Goal: Task Accomplishment & Management: Manage account settings

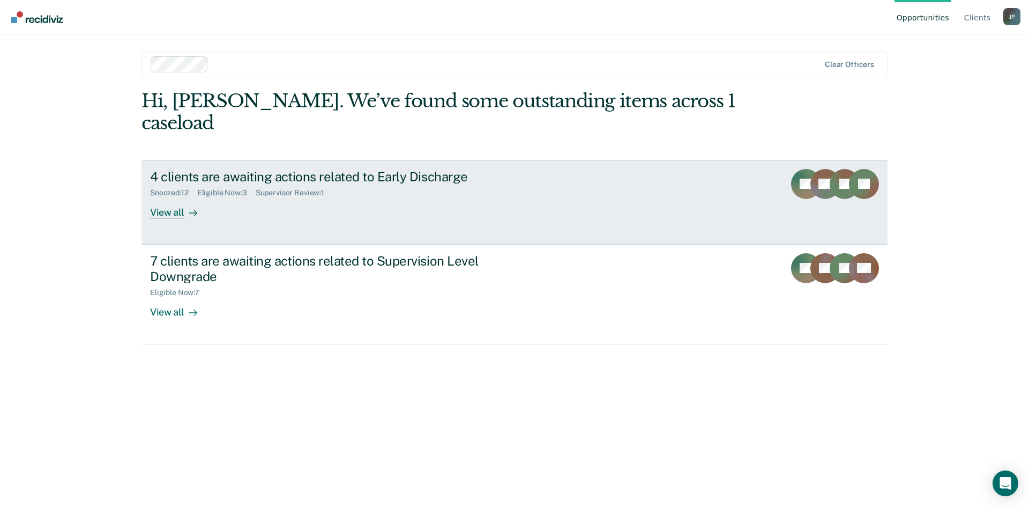
click at [177, 197] on div "View all" at bounding box center [180, 207] width 60 height 21
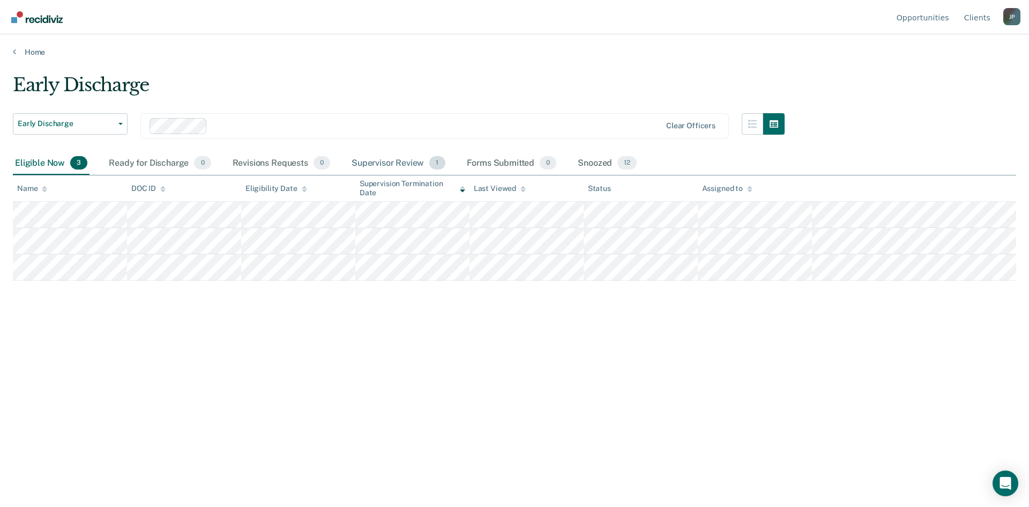
click at [411, 165] on div "Supervisor Review 1" at bounding box center [399, 164] width 98 height 24
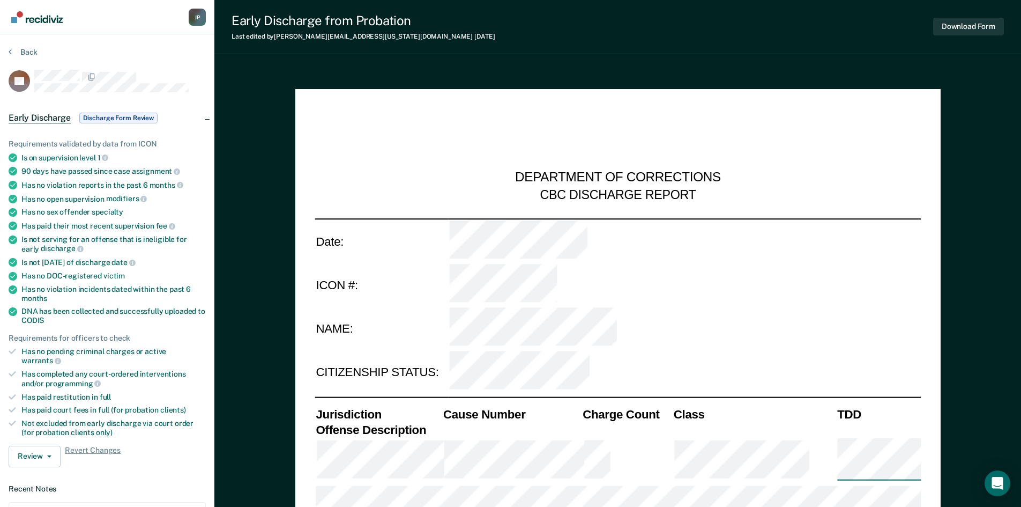
type textarea "x"
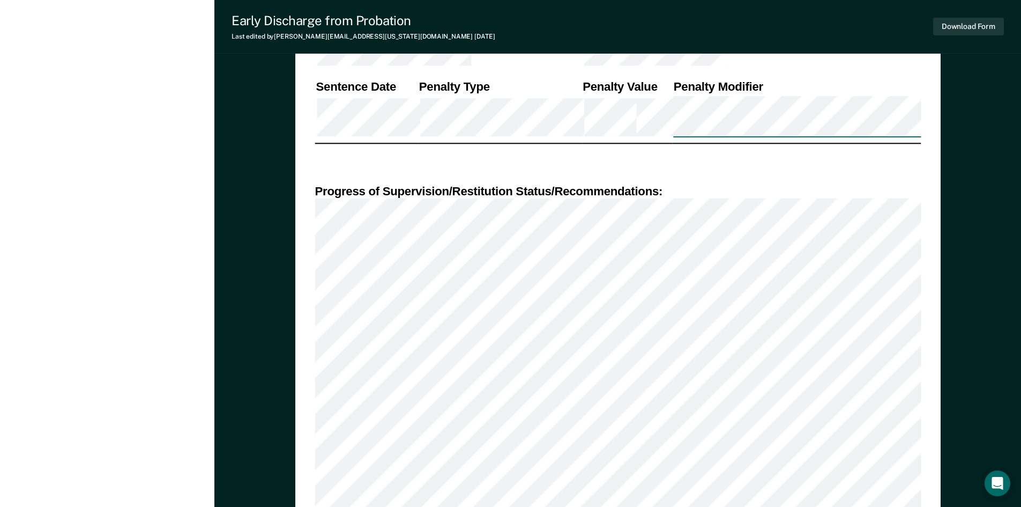
scroll to position [804, 0]
click at [154, 177] on div "Jeff Price J P Profile How it works Log Out Back ED Early Discharge Discharge F…" at bounding box center [107, 416] width 214 height 2440
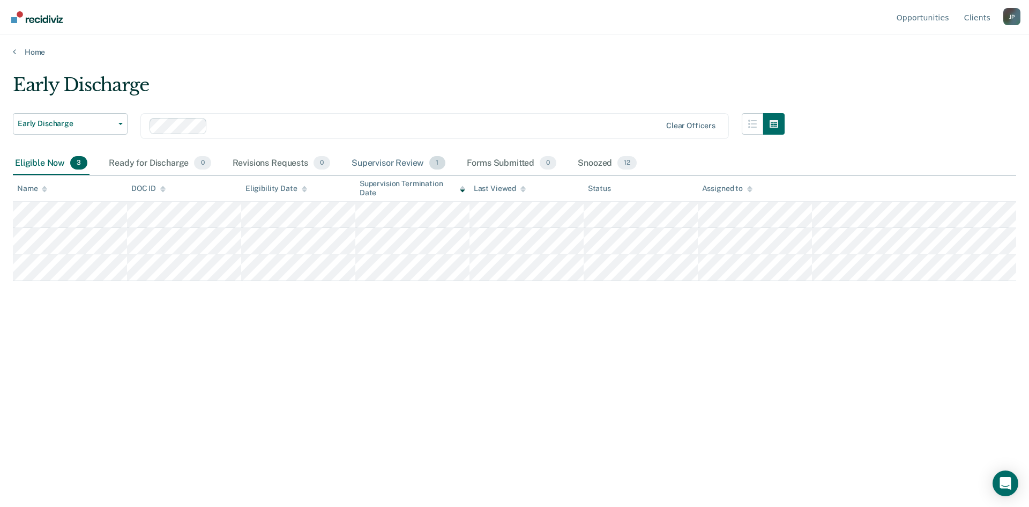
click at [410, 162] on div "Supervisor Review 1" at bounding box center [399, 164] width 98 height 24
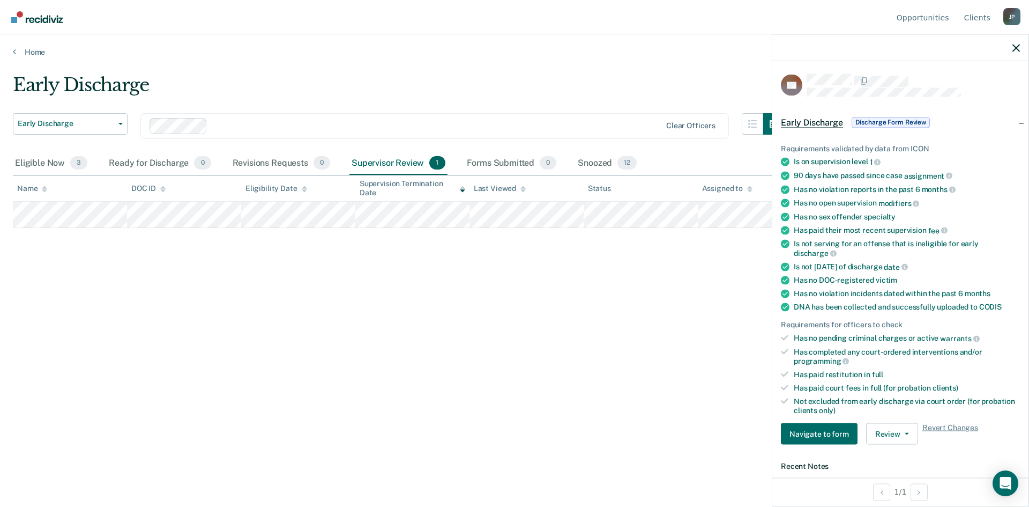
click at [318, 316] on div "Early Discharge Early Discharge Early Discharge Supervision Level Downgrade Cle…" at bounding box center [515, 250] width 1004 height 352
click at [56, 164] on div "Eligible Now 3" at bounding box center [51, 164] width 77 height 24
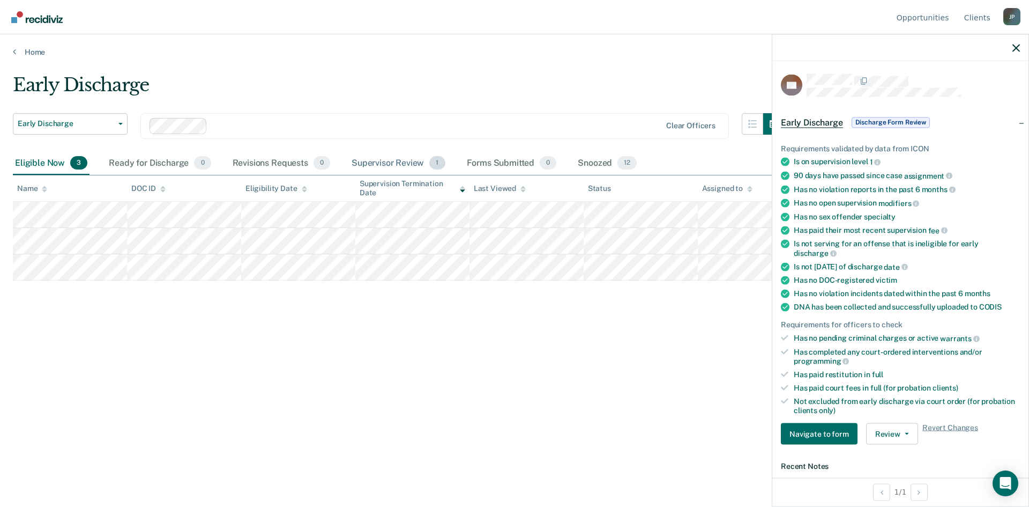
click at [398, 170] on div "Supervisor Review 1" at bounding box center [399, 164] width 98 height 24
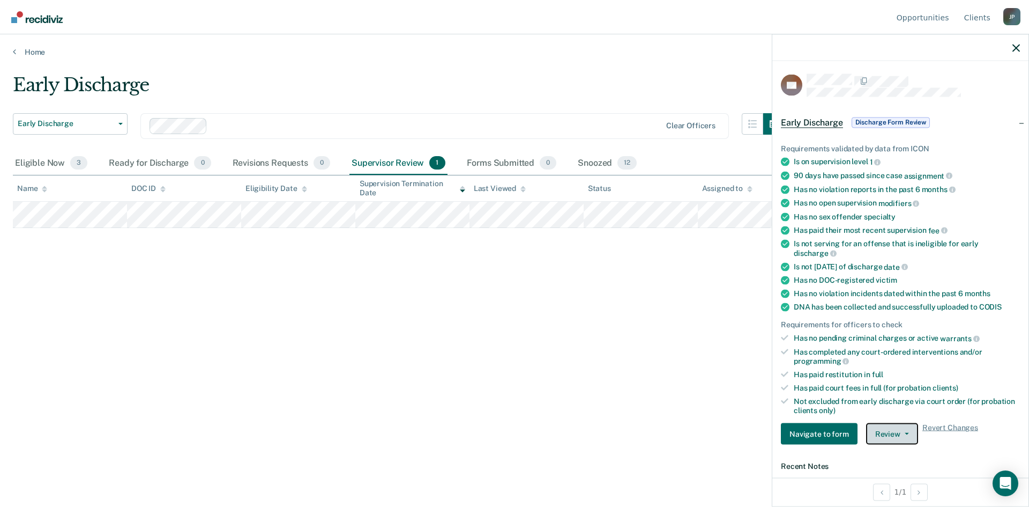
click at [905, 433] on icon "button" at bounding box center [907, 434] width 4 height 2
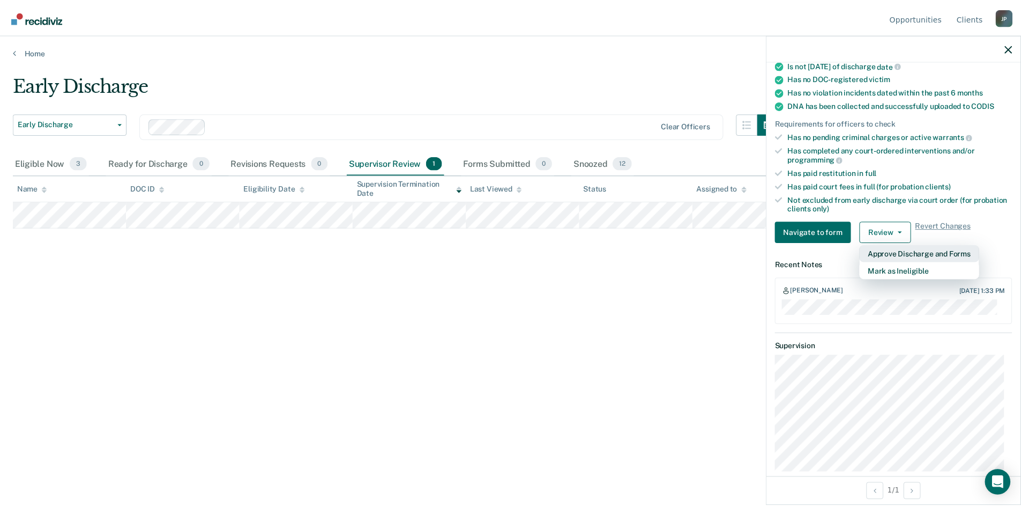
scroll to position [217, 0]
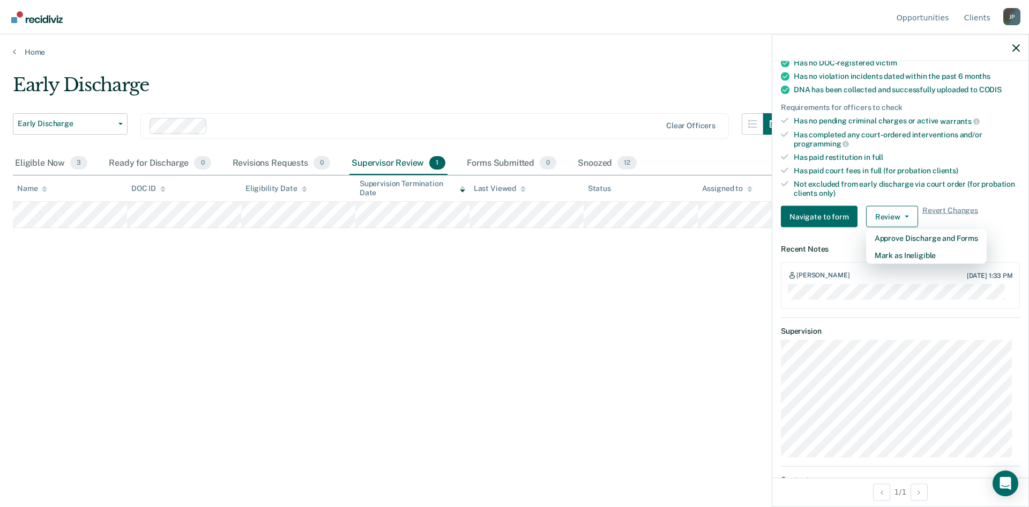
click at [677, 412] on div "Early Discharge Early Discharge Early Discharge Supervision Level Downgrade Cle…" at bounding box center [515, 250] width 1004 height 352
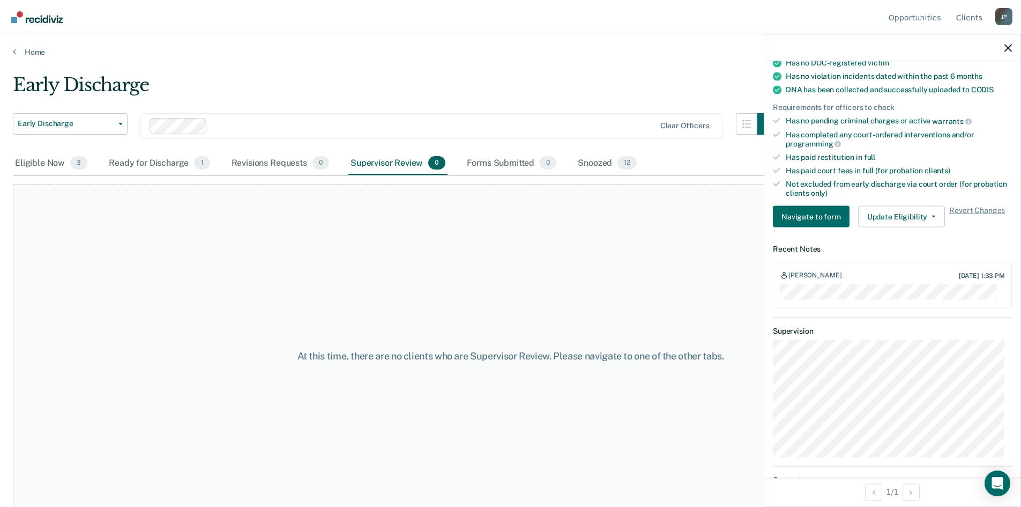
click at [517, 263] on div "At this time, there are no clients who are Supervisor Review. Please navigate t…" at bounding box center [511, 356] width 996 height 344
click at [178, 158] on div "Ready for Discharge 1" at bounding box center [159, 164] width 105 height 24
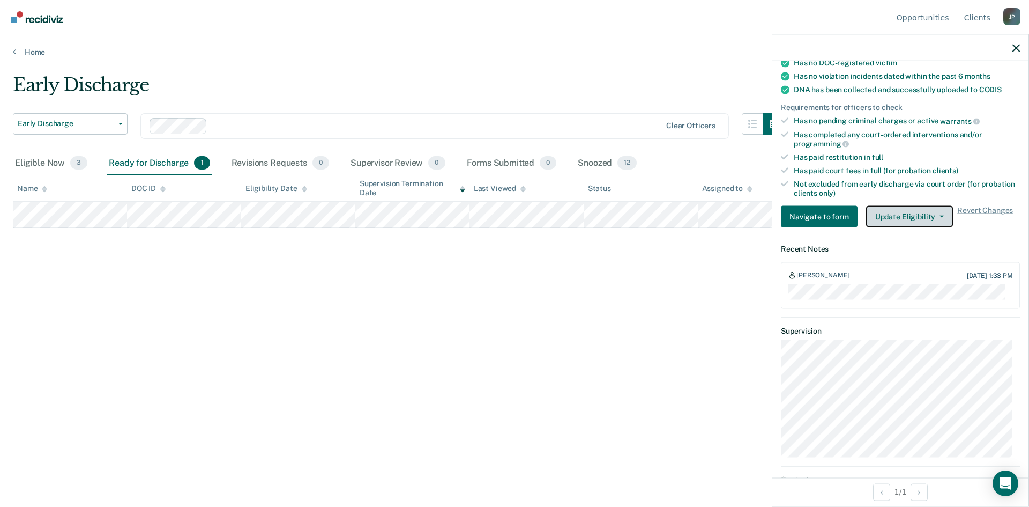
click at [930, 216] on button "Update Eligibility" at bounding box center [909, 216] width 87 height 21
click at [646, 377] on div "Early Discharge Early Discharge Early Discharge Supervision Level Downgrade Cle…" at bounding box center [515, 250] width 1004 height 352
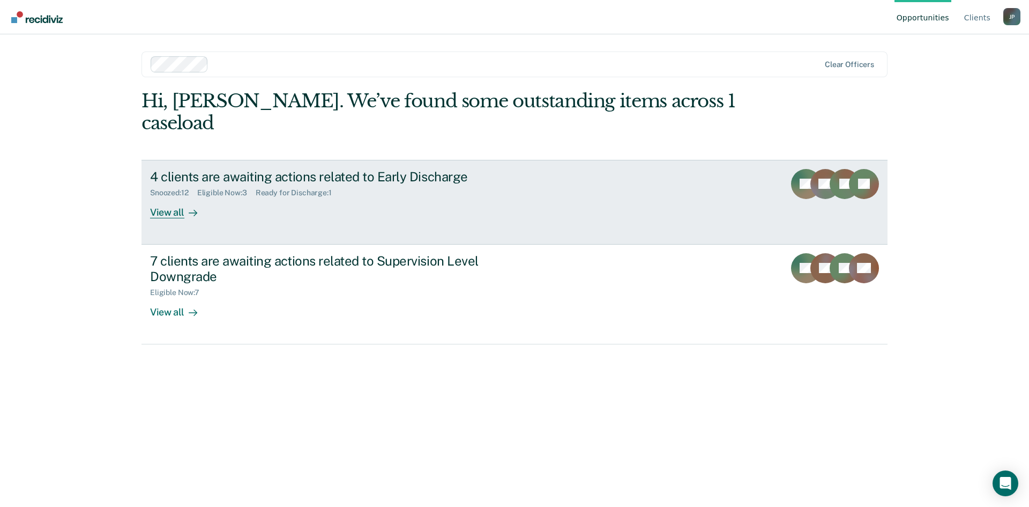
click at [166, 197] on div "View all" at bounding box center [180, 207] width 60 height 21
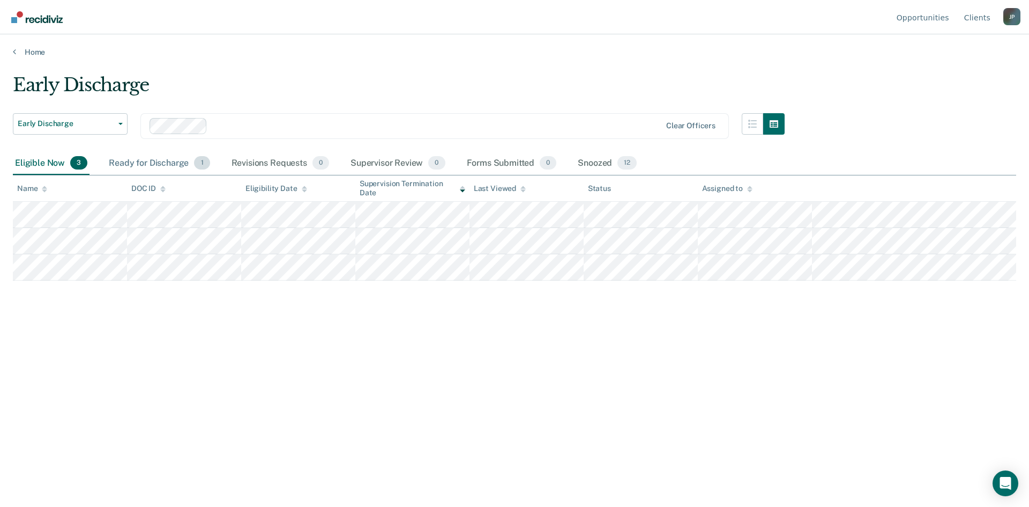
click at [151, 162] on div "Ready for Discharge 1" at bounding box center [159, 164] width 105 height 24
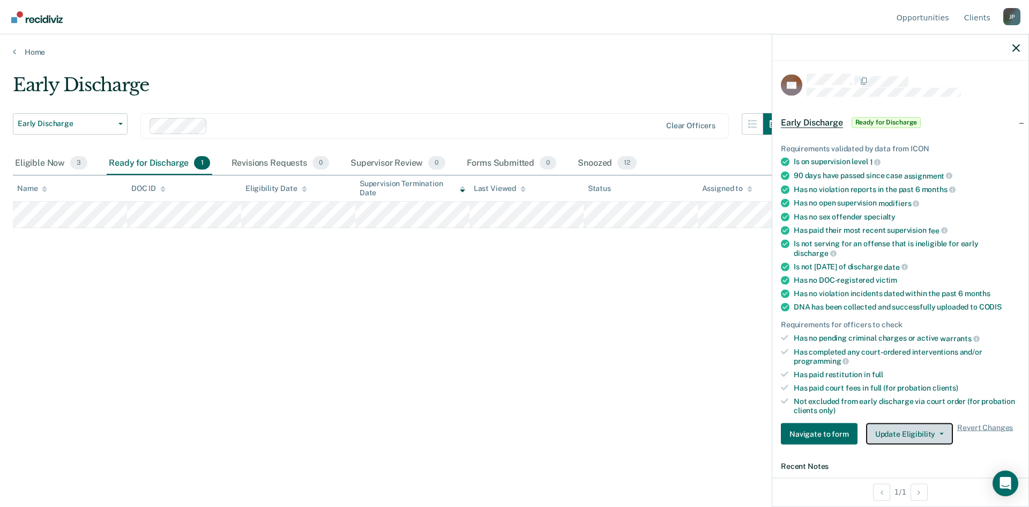
click at [940, 427] on button "Update Eligibility" at bounding box center [909, 433] width 87 height 21
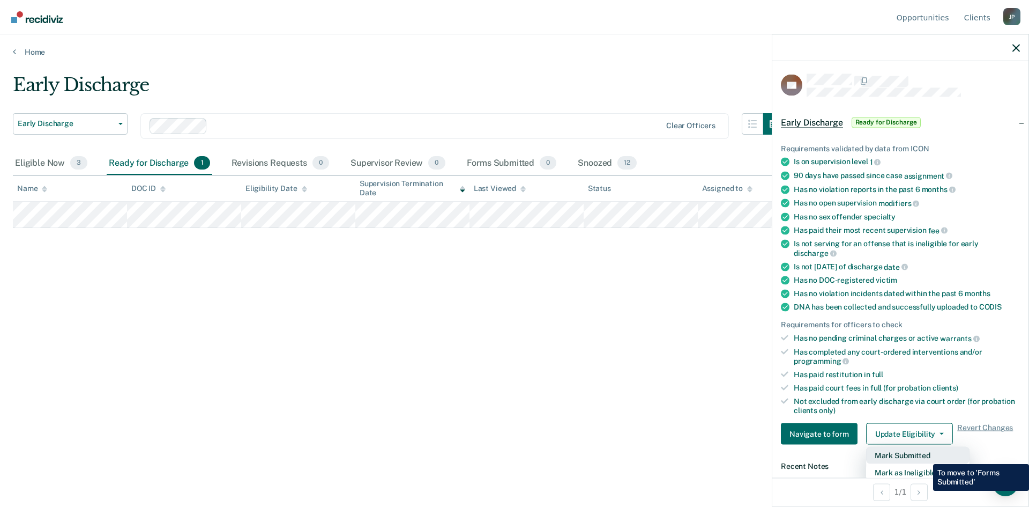
click at [925, 456] on button "Mark Submitted" at bounding box center [917, 455] width 103 height 17
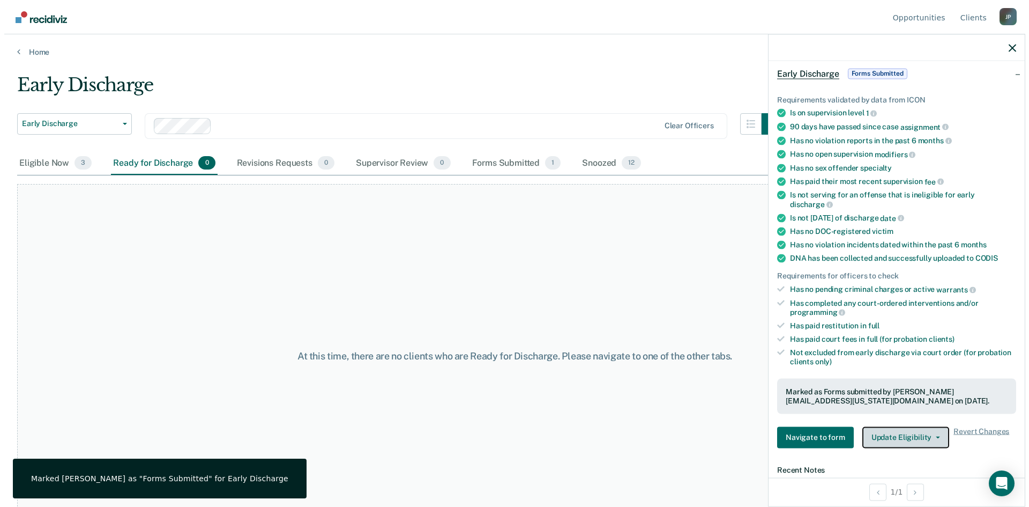
scroll to position [107, 0]
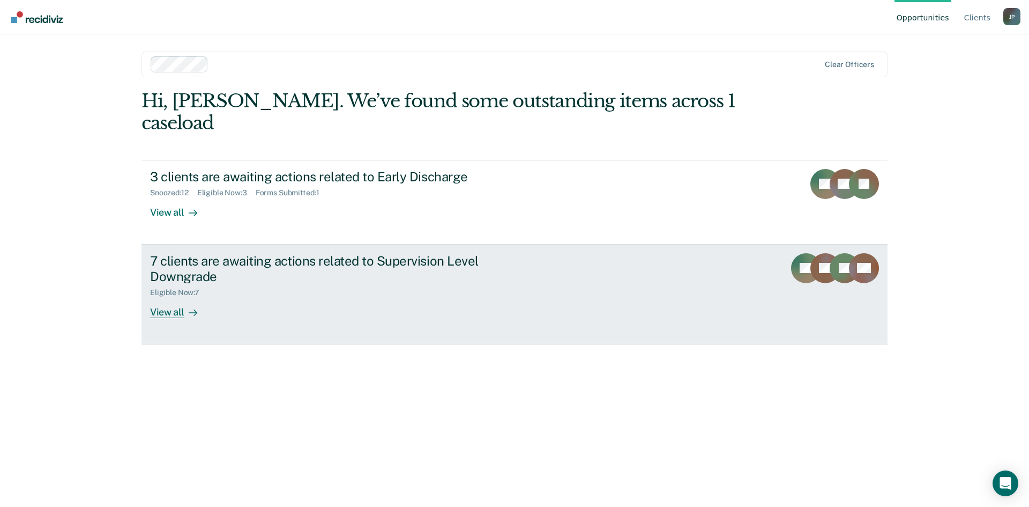
click at [165, 297] on div "View all" at bounding box center [180, 307] width 60 height 21
